Goal: Check status: Check status

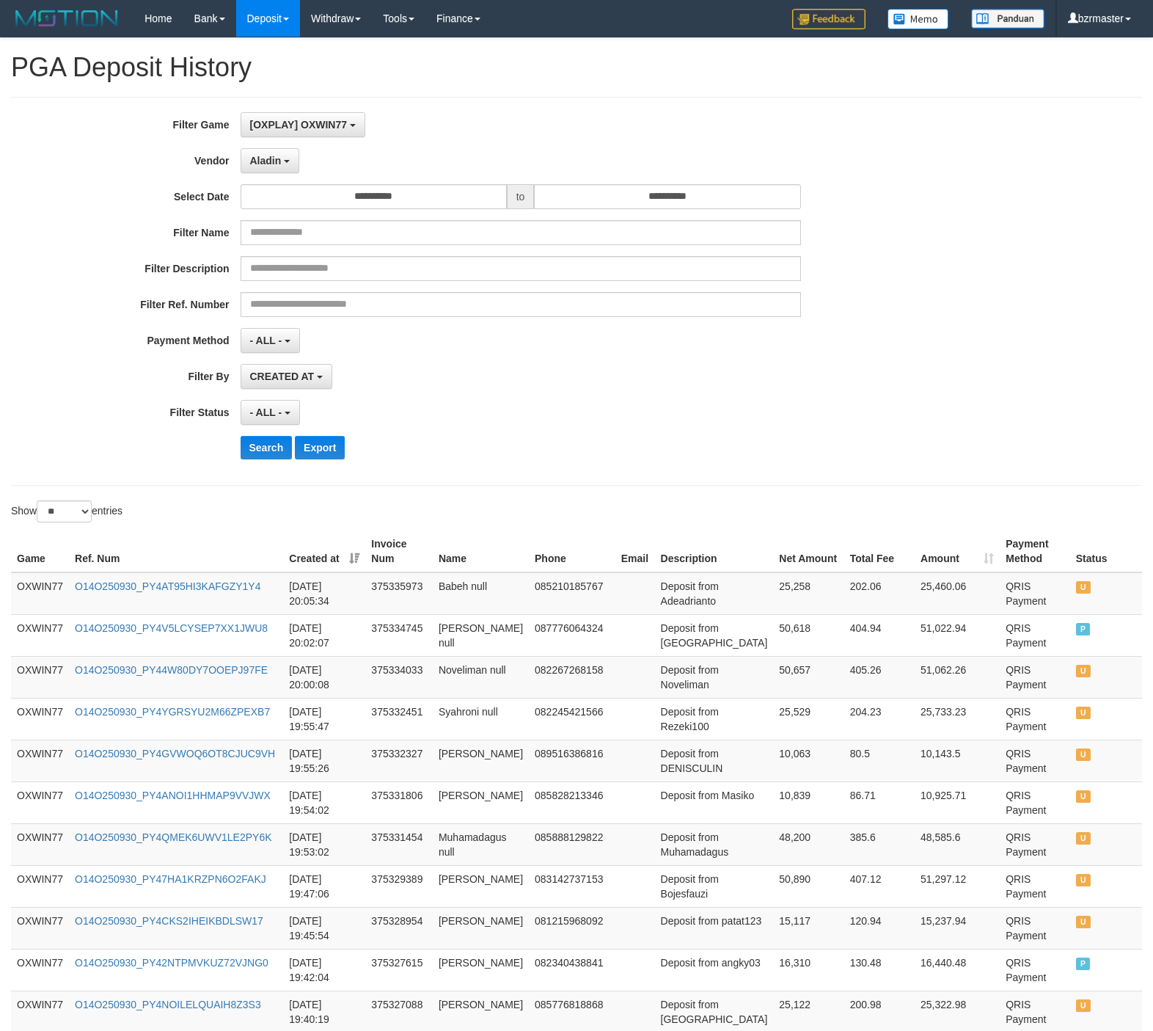
select select "**********"
select select "*"
select select "**"
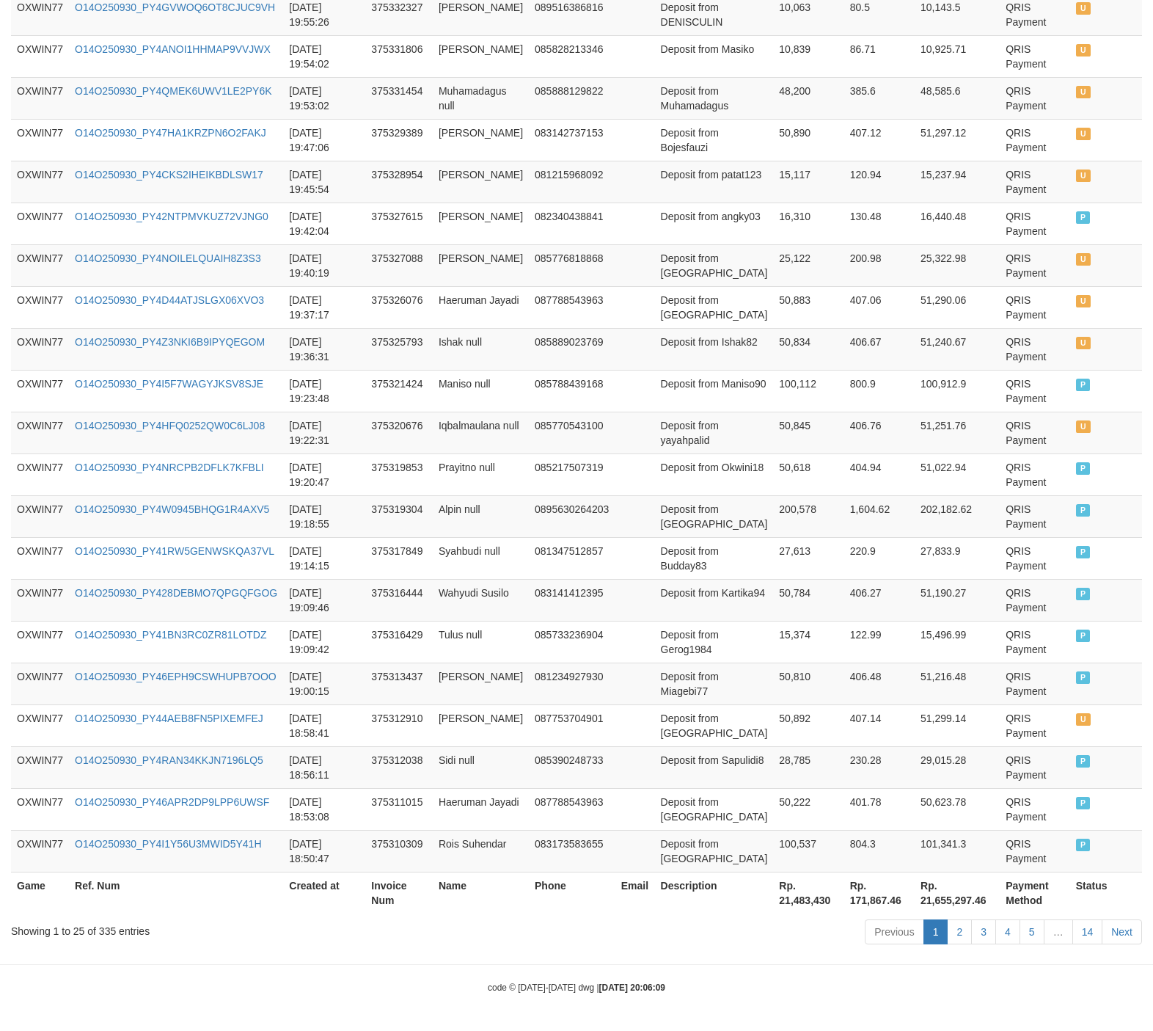
scroll to position [13, 0]
click at [492, 351] on td "Ishak null" at bounding box center [481, 349] width 96 height 42
click at [542, 412] on td "085770543100" at bounding box center [572, 433] width 87 height 42
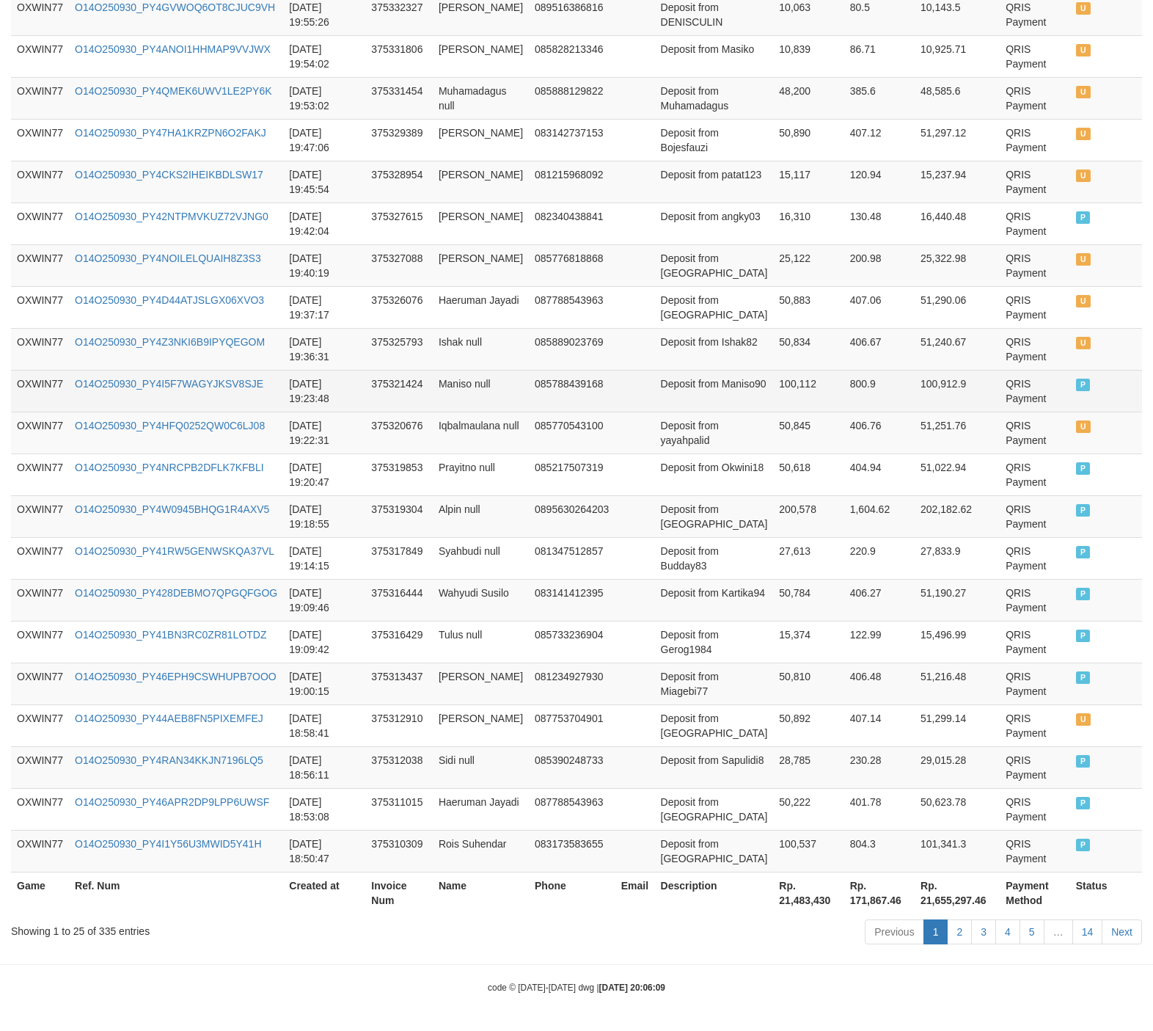
click at [37, 403] on td "OXWIN77" at bounding box center [40, 391] width 58 height 42
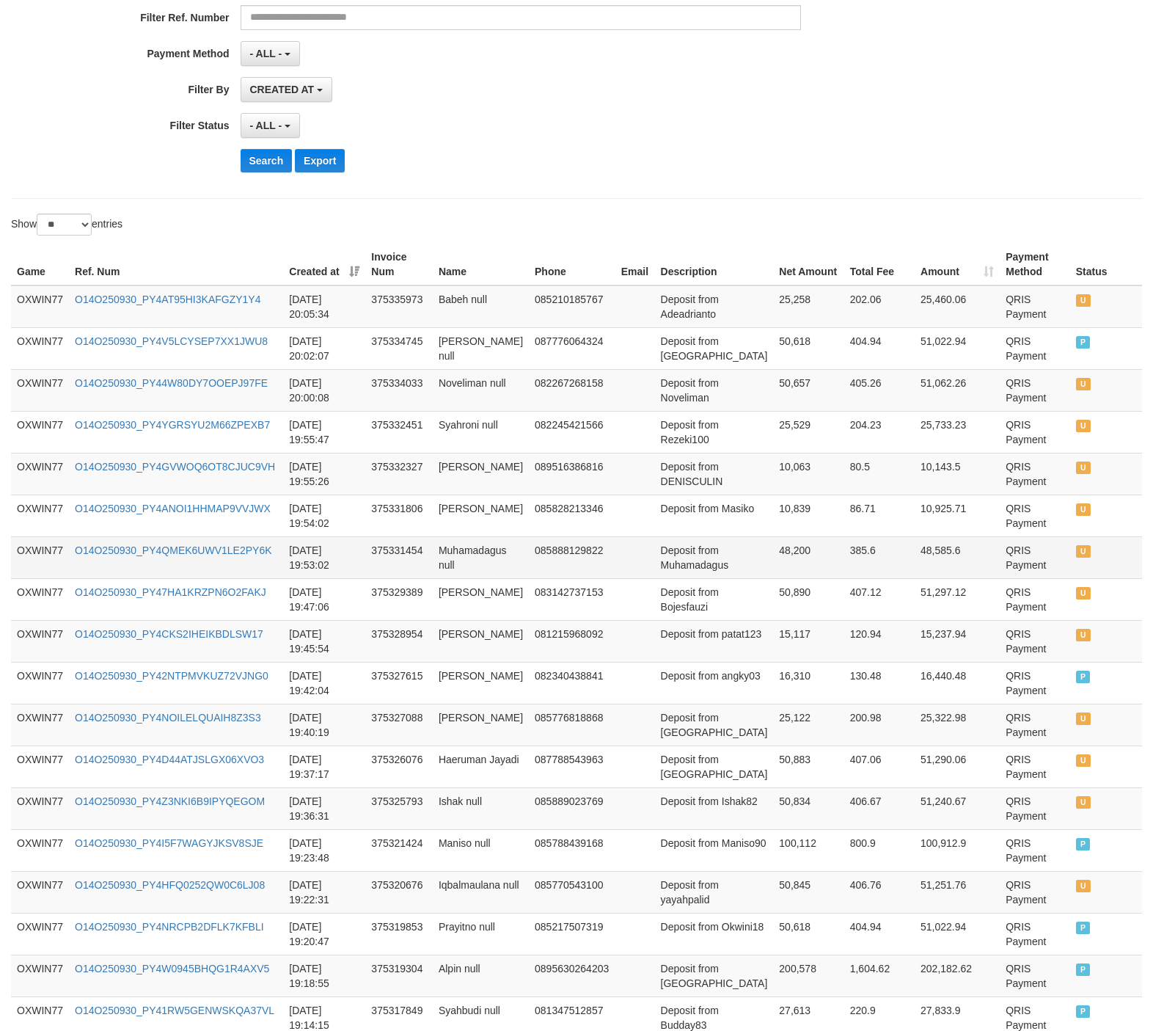
scroll to position [209, 0]
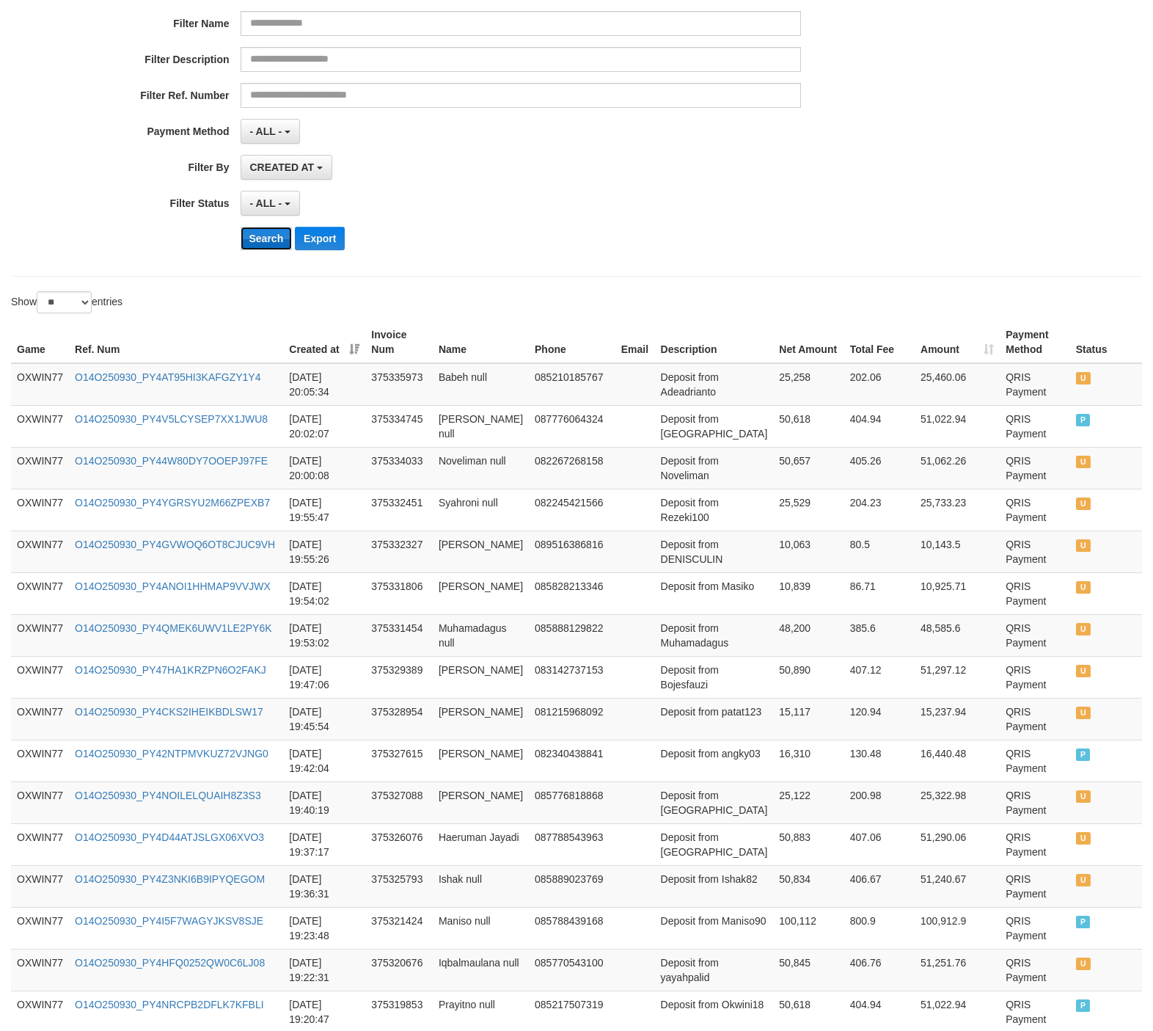
click at [260, 244] on button "Search" at bounding box center [267, 238] width 52 height 23
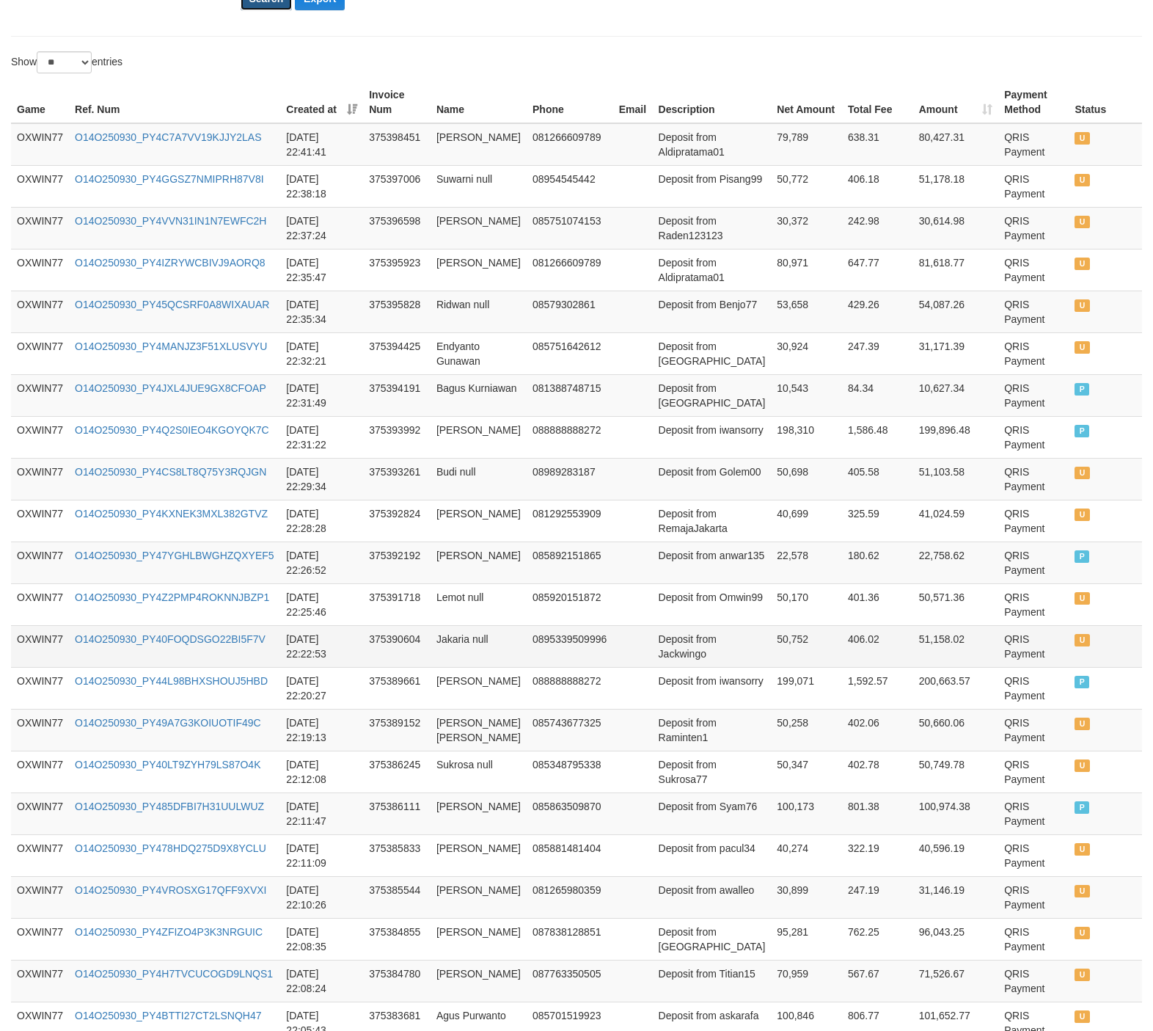
scroll to position [429, 0]
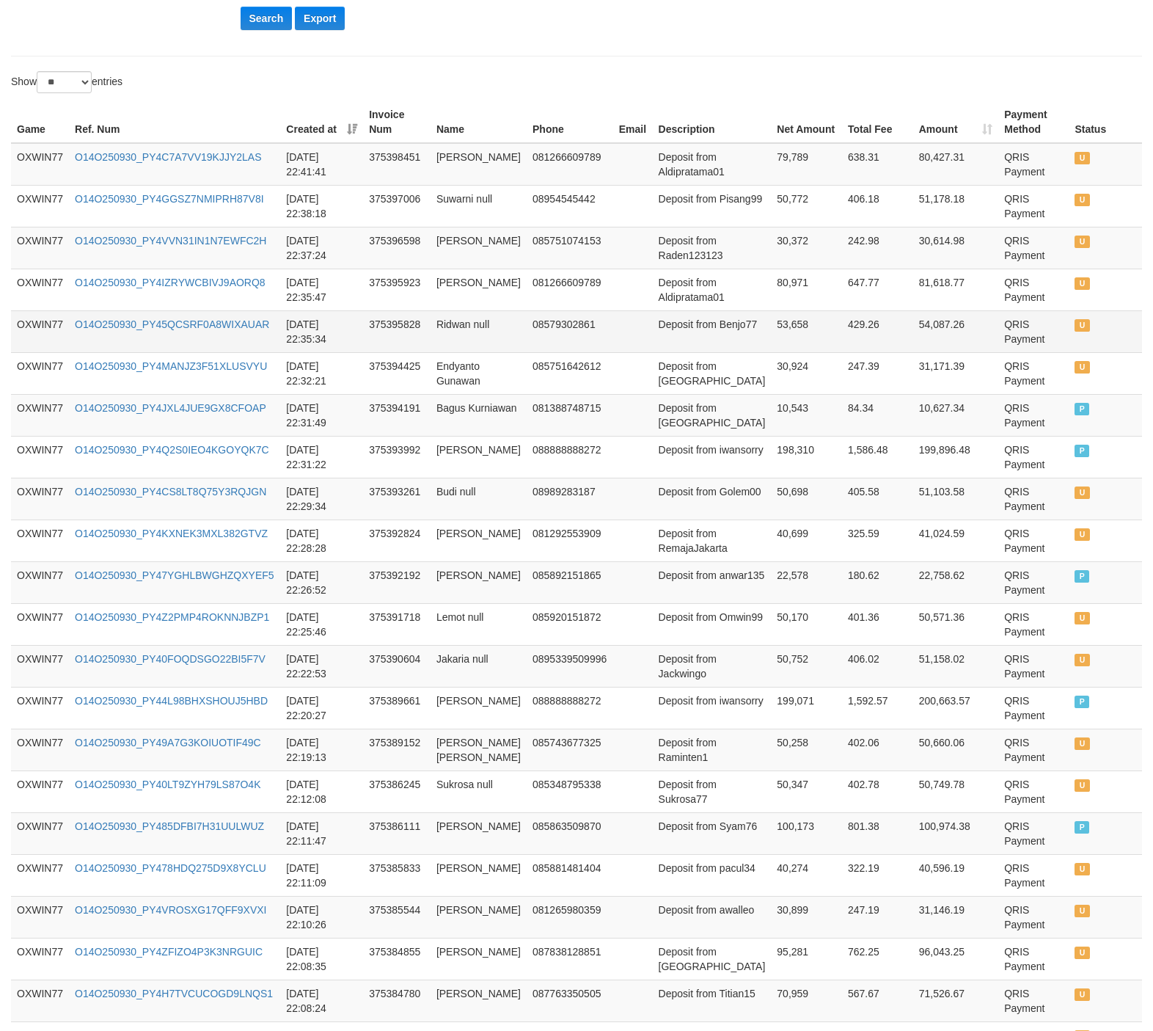
click at [588, 322] on td "08579302861" at bounding box center [570, 331] width 87 height 42
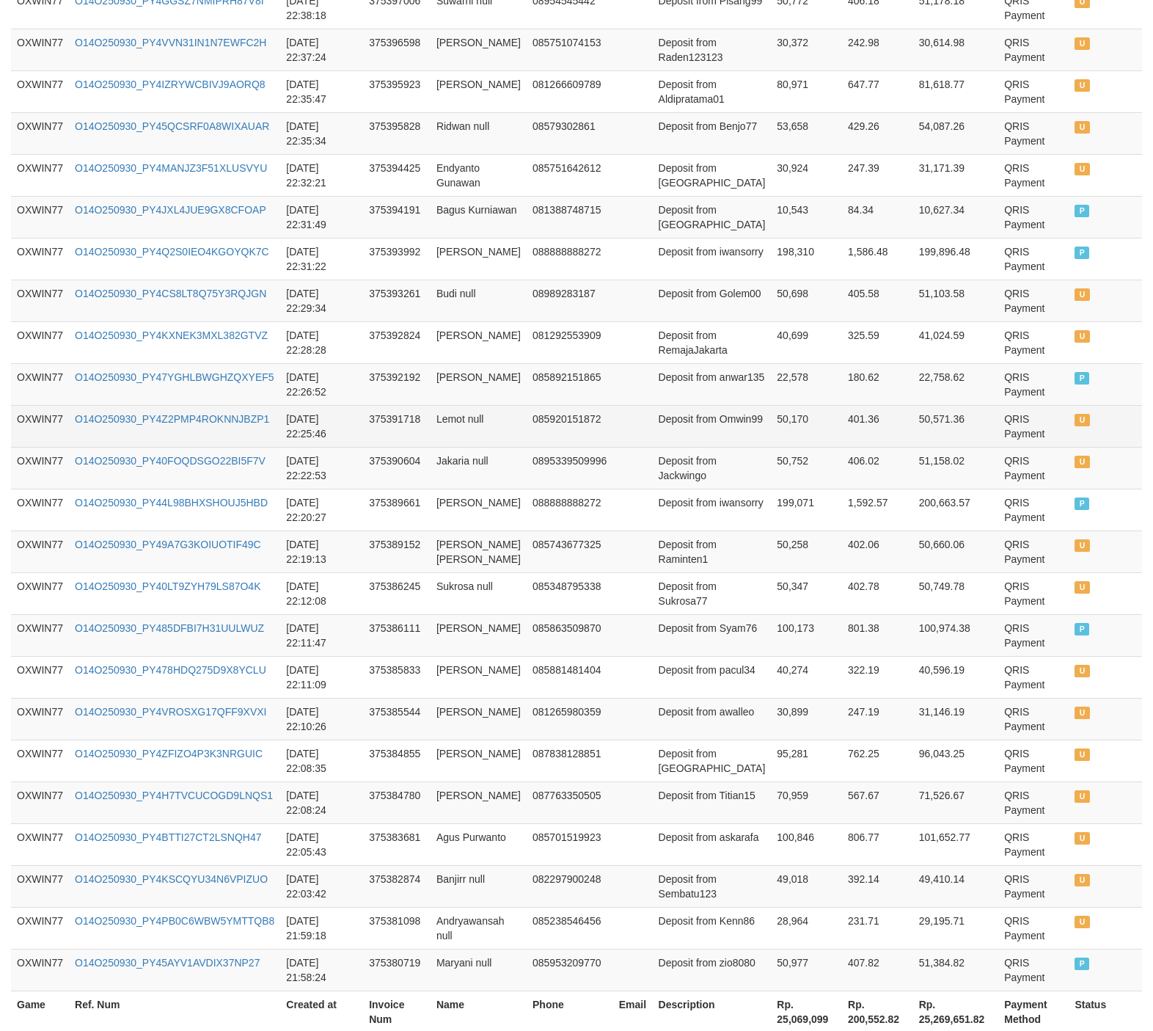
scroll to position [759, 0]
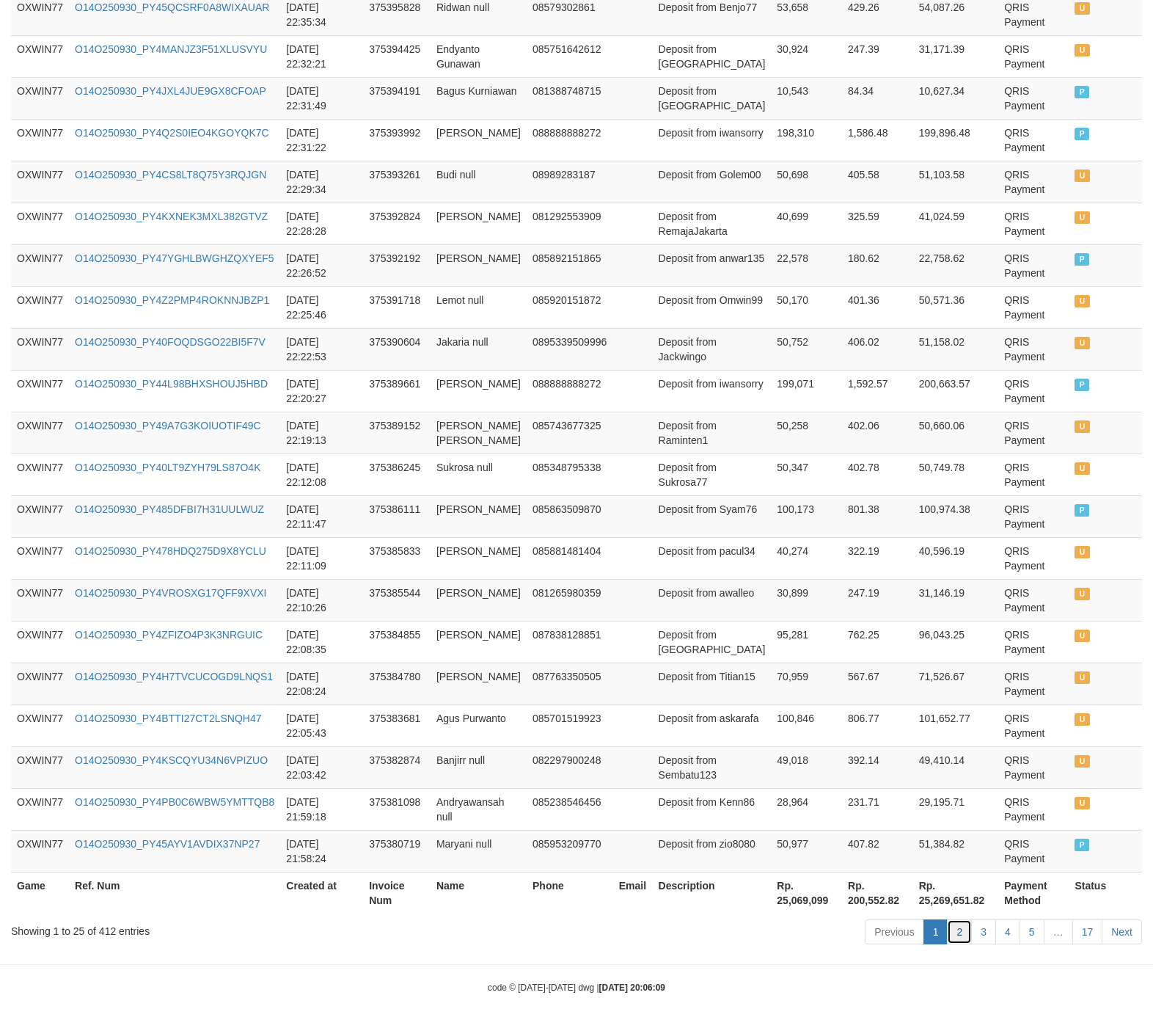
click at [962, 919] on link "2" at bounding box center [959, 931] width 25 height 25
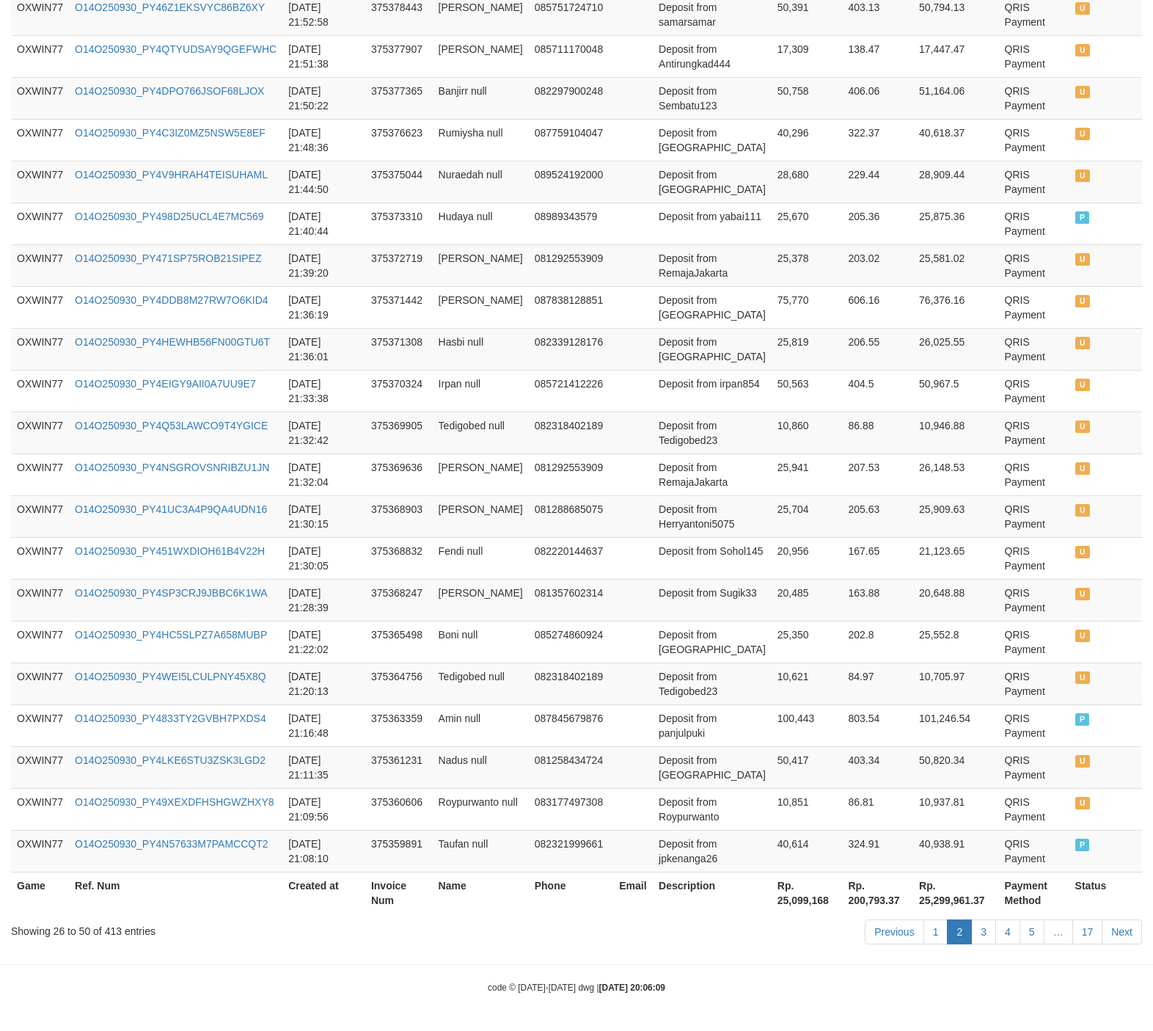
click at [951, 927] on link "2" at bounding box center [959, 931] width 25 height 25
click at [933, 930] on link "1" at bounding box center [936, 931] width 25 height 25
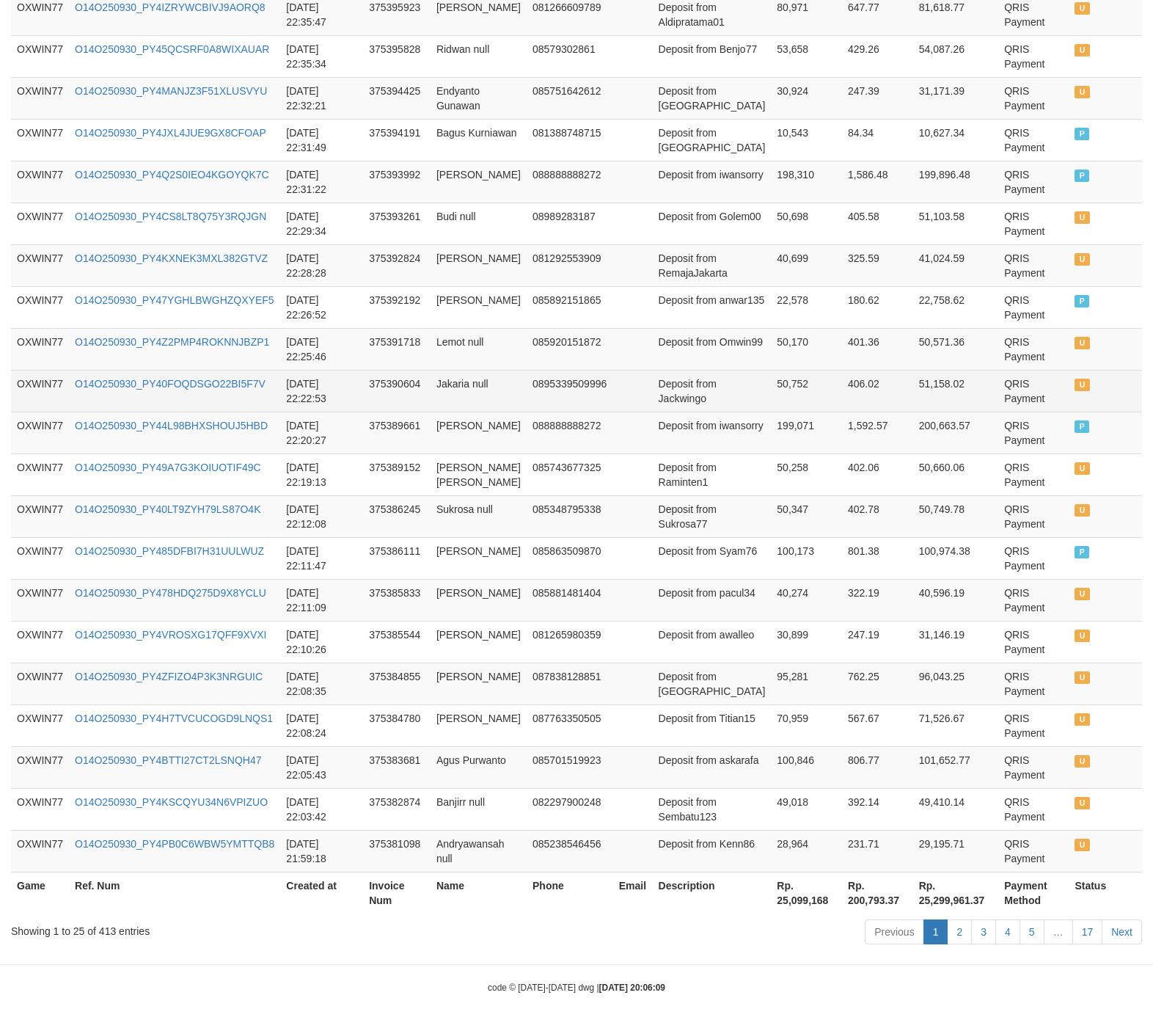
click at [329, 387] on td "[DATE] 22:22:53" at bounding box center [321, 391] width 83 height 42
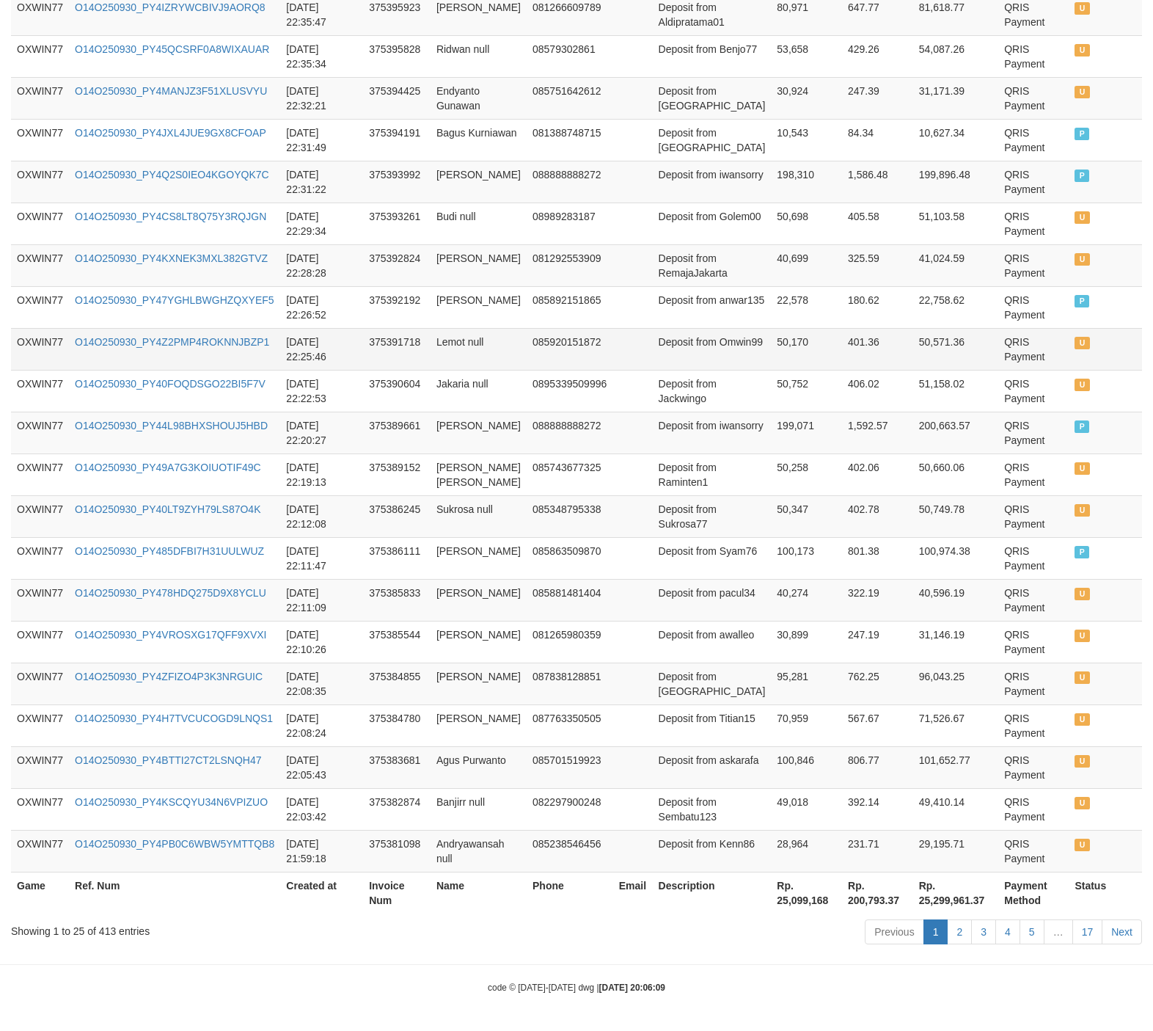
click at [613, 355] on td at bounding box center [633, 349] width 40 height 42
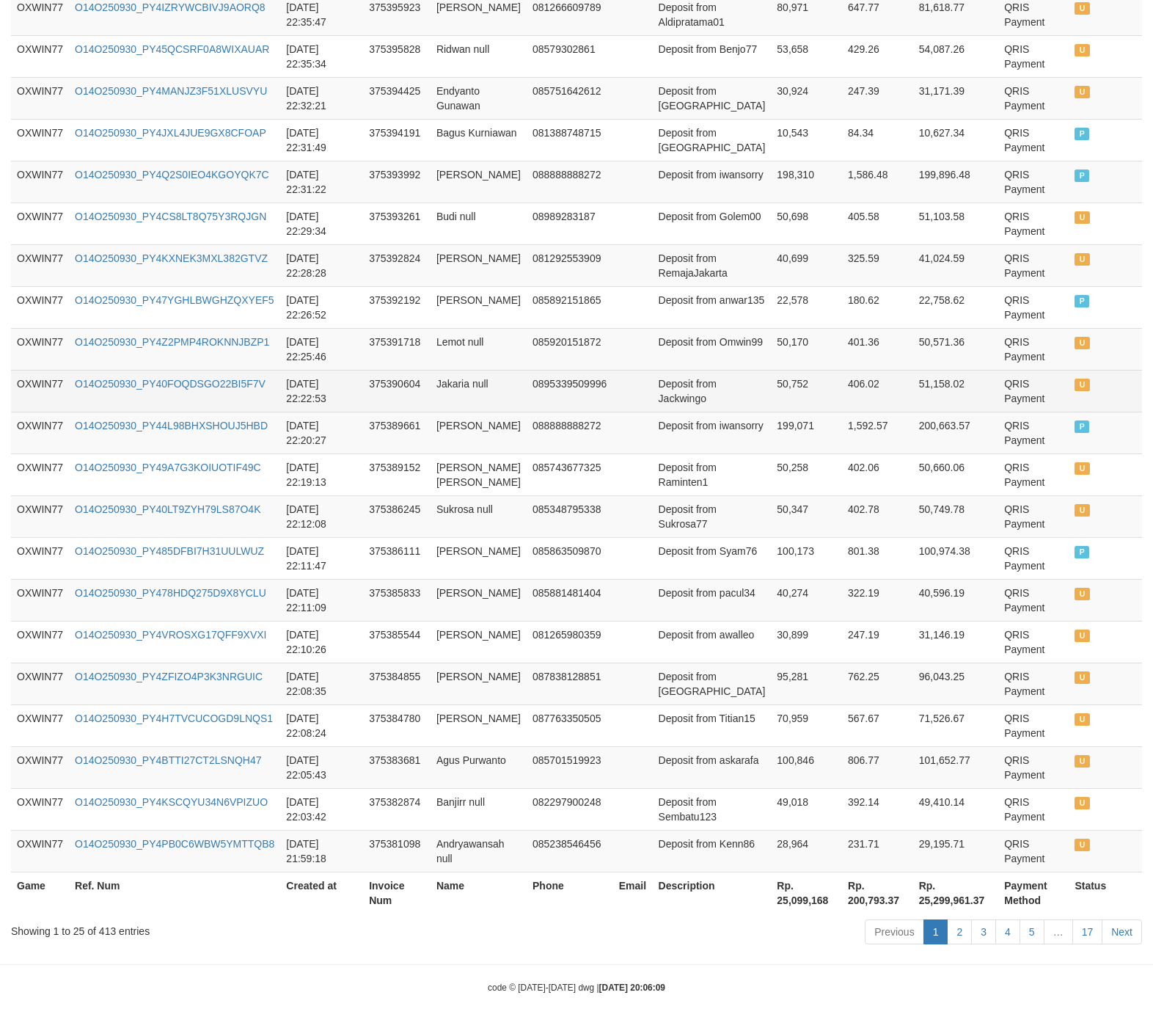
click at [478, 382] on td "Jakaria null" at bounding box center [479, 391] width 96 height 42
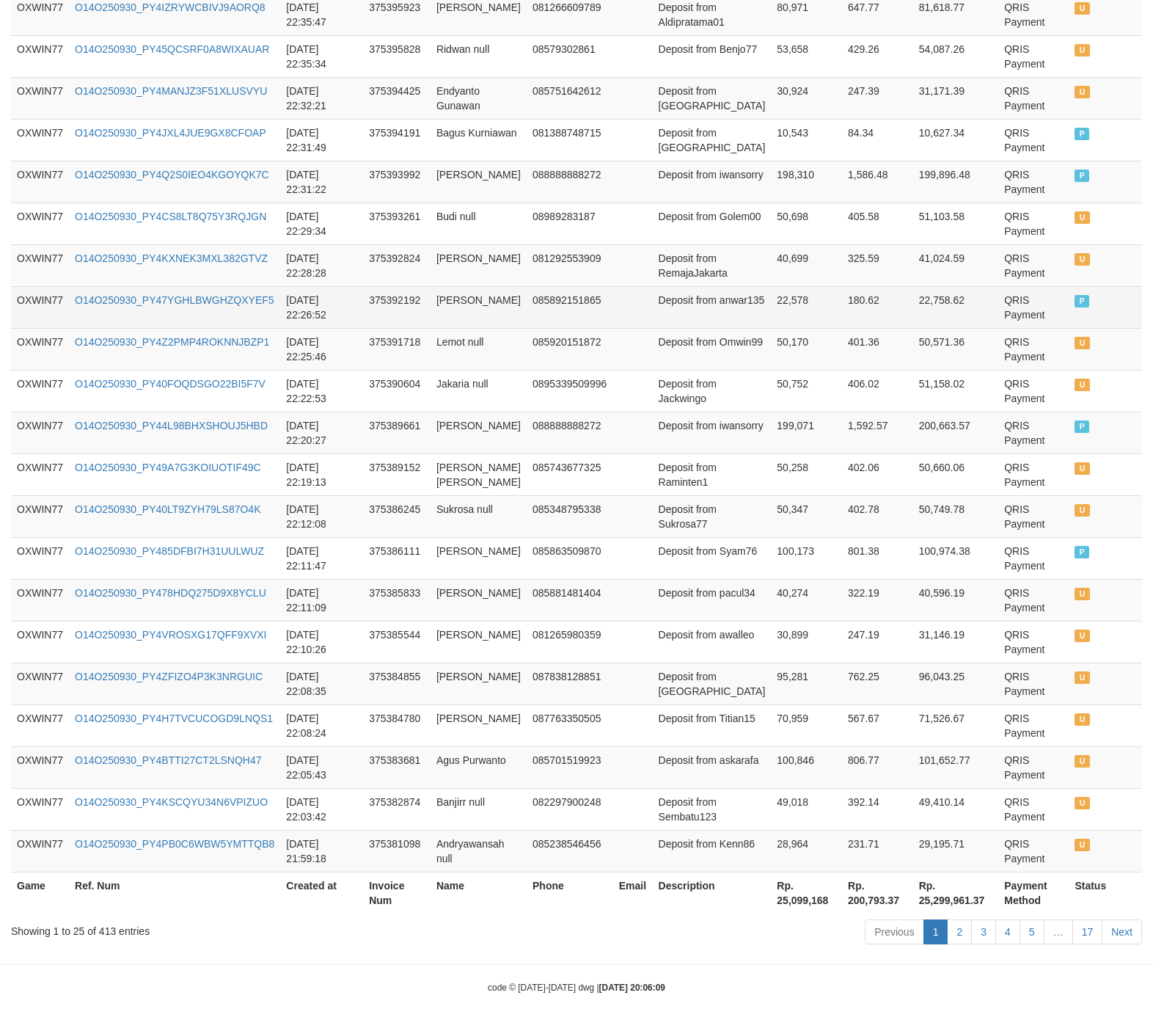
click at [527, 317] on td "085892151865" at bounding box center [570, 307] width 87 height 42
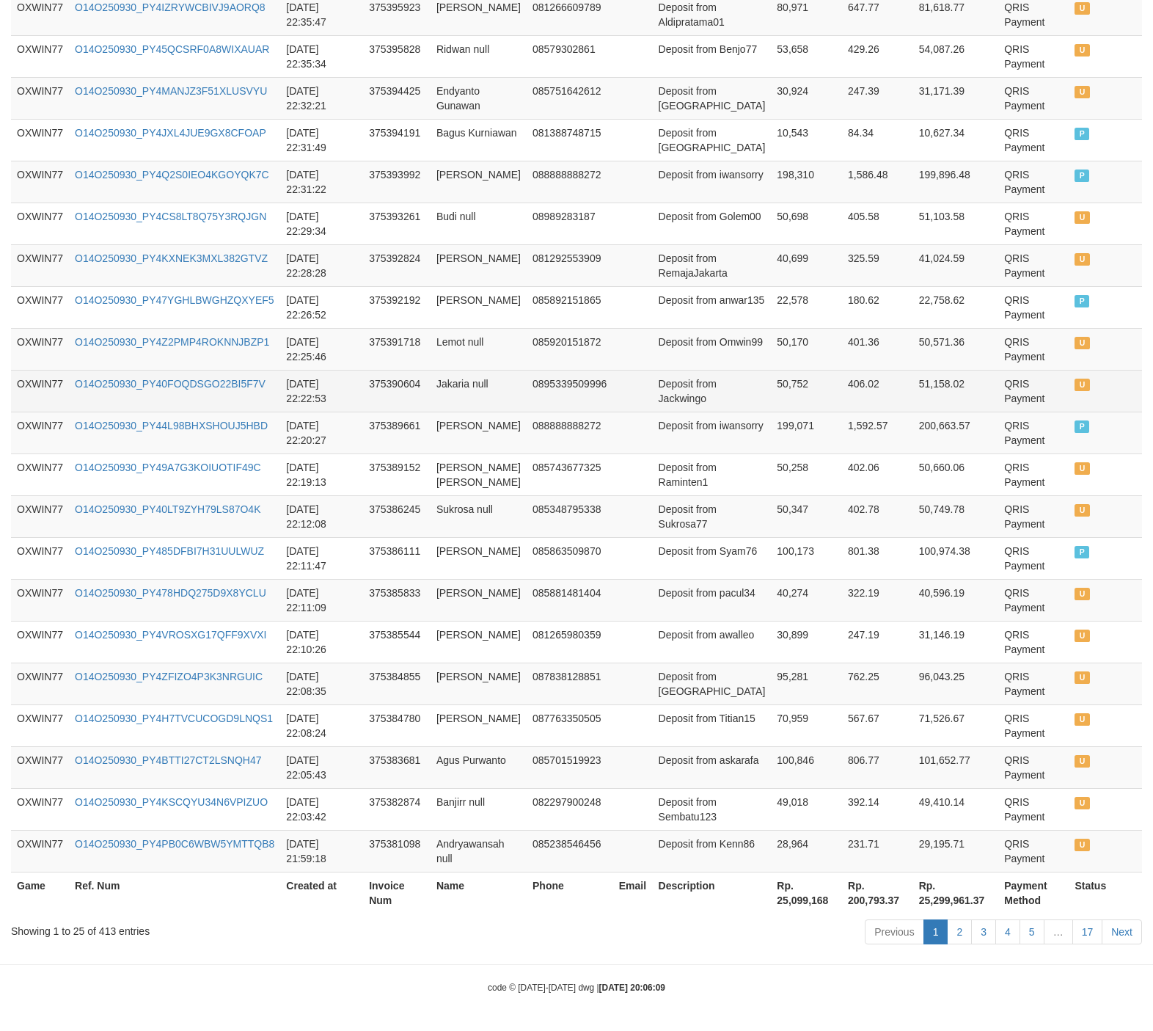
click at [394, 390] on td "375390604" at bounding box center [397, 391] width 68 height 42
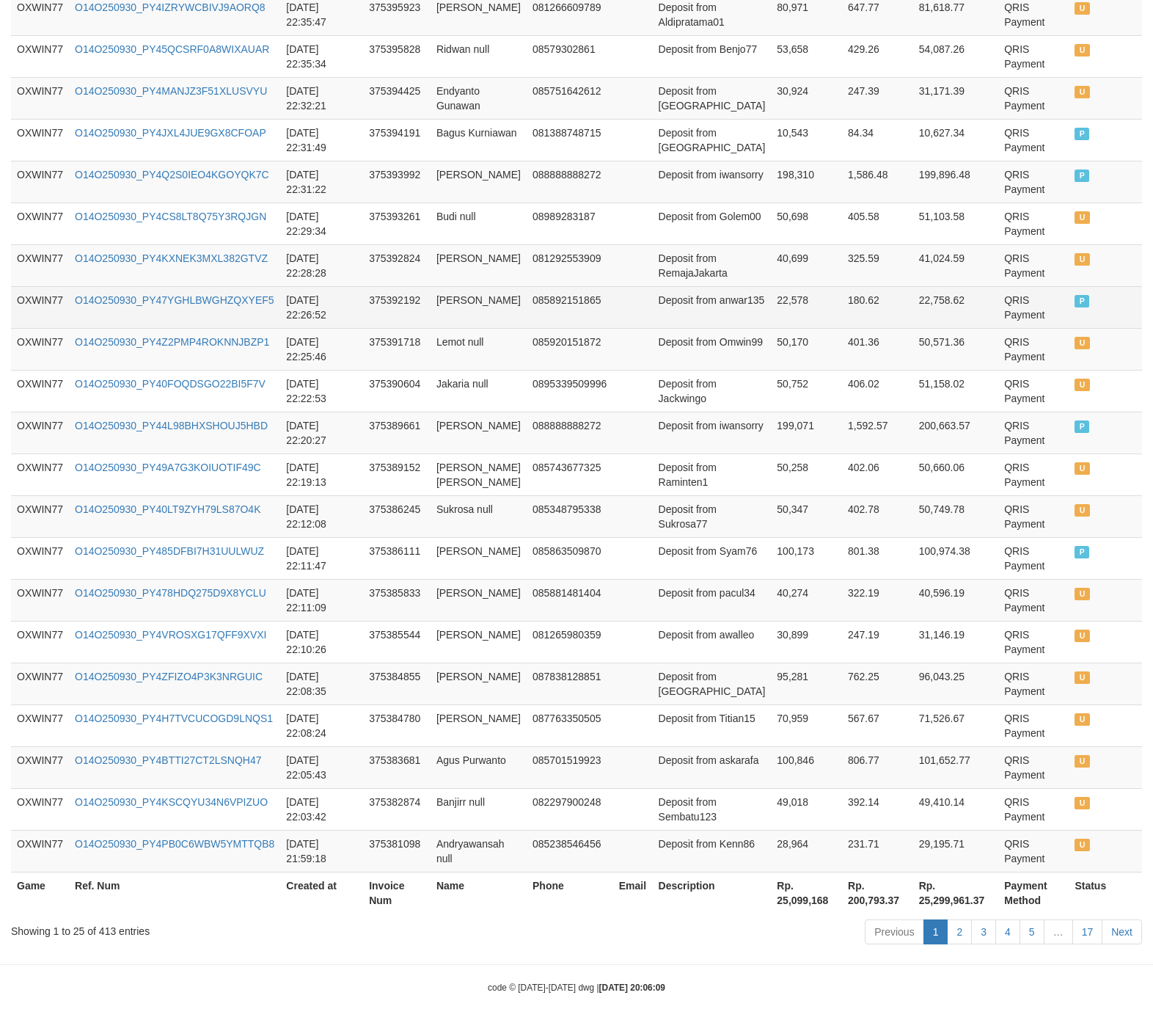
click at [373, 302] on td "375392192" at bounding box center [397, 307] width 68 height 42
